Goal: Transaction & Acquisition: Purchase product/service

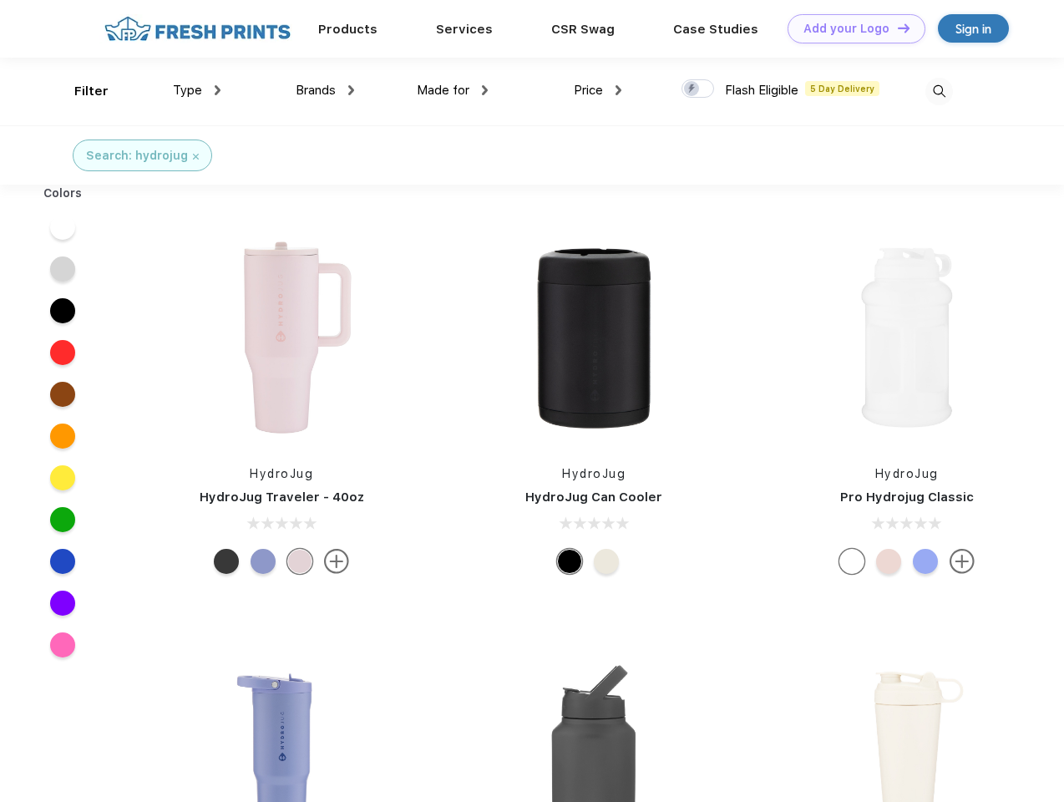
click at [850, 28] on link "Add your Logo Design Tool" at bounding box center [857, 28] width 138 height 29
click at [0, 0] on div "Design Tool" at bounding box center [0, 0] width 0 height 0
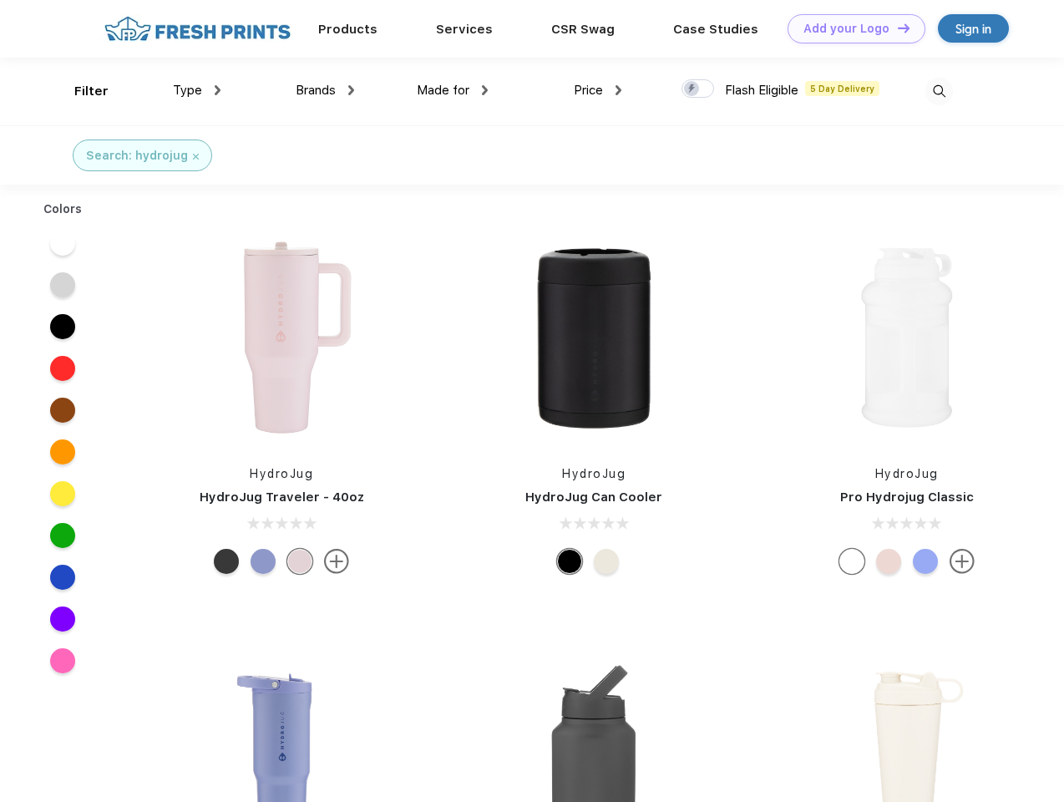
click at [896, 28] on link "Add your Logo Design Tool" at bounding box center [857, 28] width 138 height 29
click at [80, 91] on div "Filter" at bounding box center [91, 91] width 34 height 19
click at [197, 90] on span "Type" at bounding box center [187, 90] width 29 height 15
click at [325, 90] on span "Brands" at bounding box center [316, 90] width 40 height 15
click at [453, 90] on span "Made for" at bounding box center [443, 90] width 53 height 15
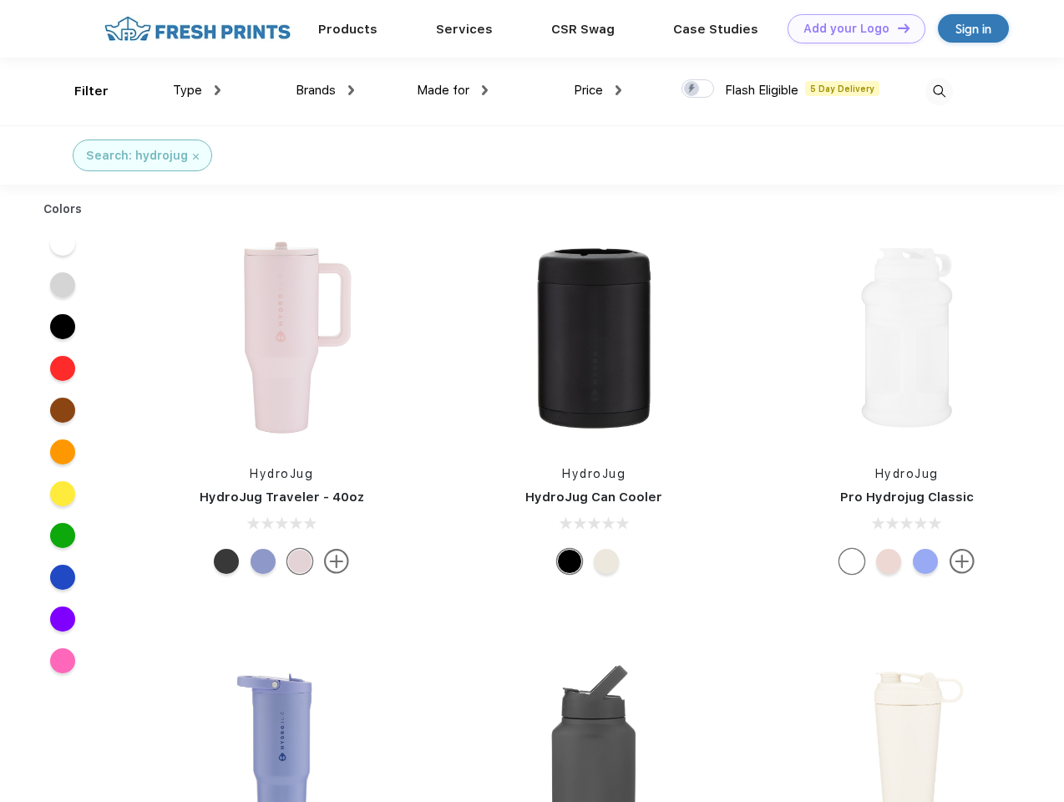
click at [598, 90] on span "Price" at bounding box center [588, 90] width 29 height 15
click at [698, 89] on div at bounding box center [698, 88] width 33 height 18
click at [693, 89] on input "checkbox" at bounding box center [687, 84] width 11 height 11
click at [939, 91] on img at bounding box center [940, 92] width 28 height 28
